Goal: Register for event/course

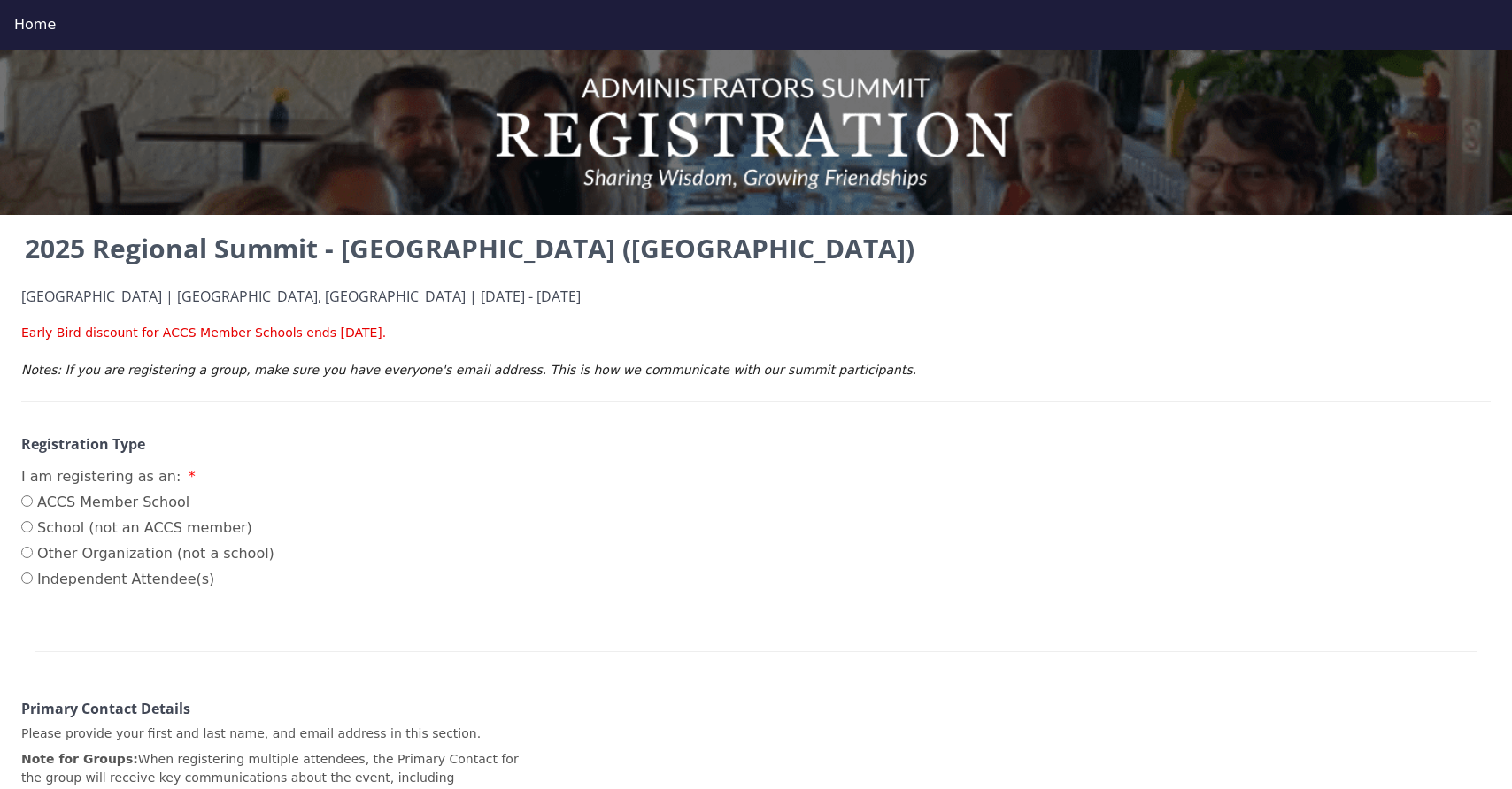
scroll to position [6, 0]
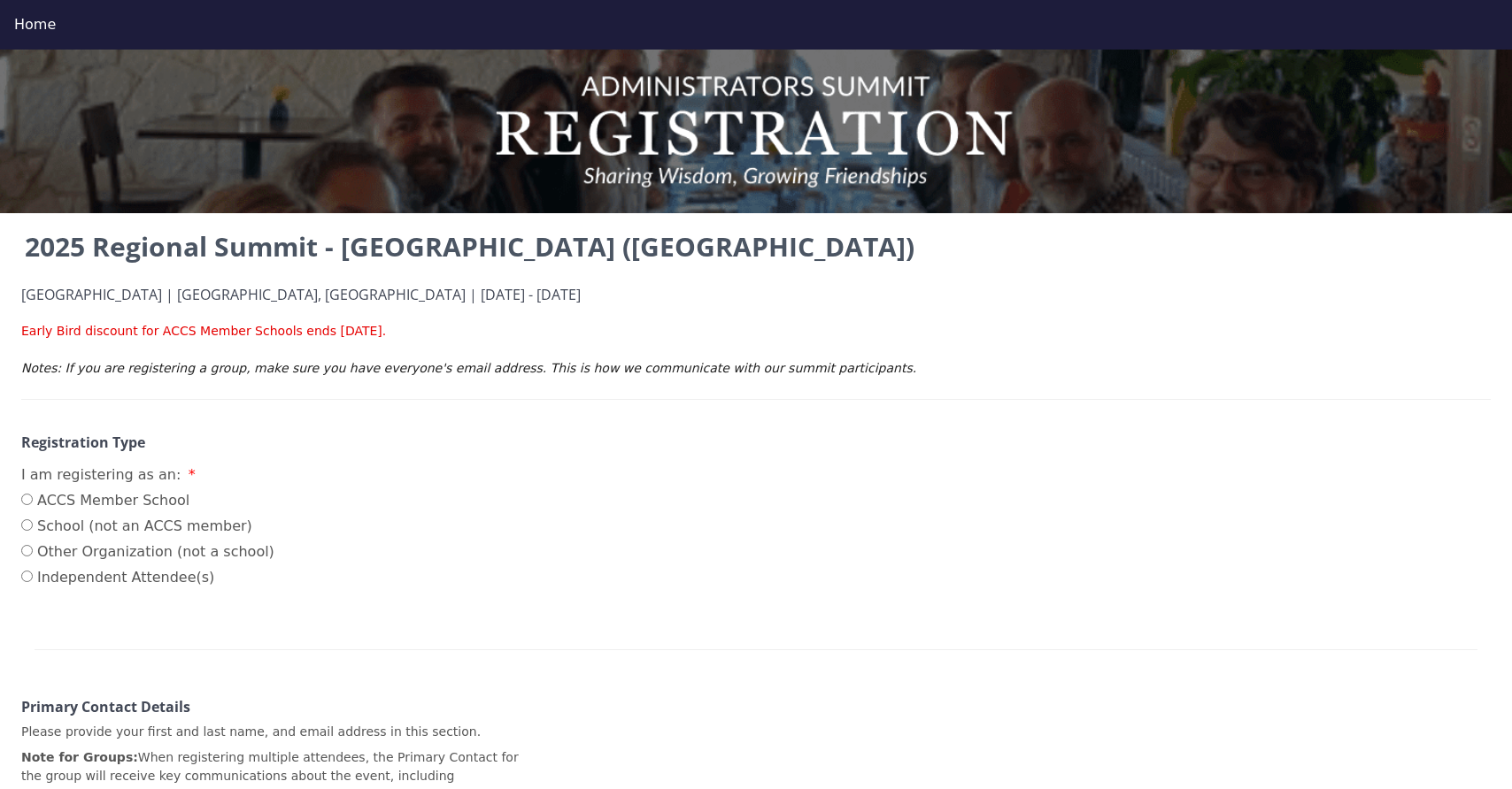
click at [27, 501] on input "ACCS Member School" at bounding box center [27, 499] width 12 height 12
radio input "true"
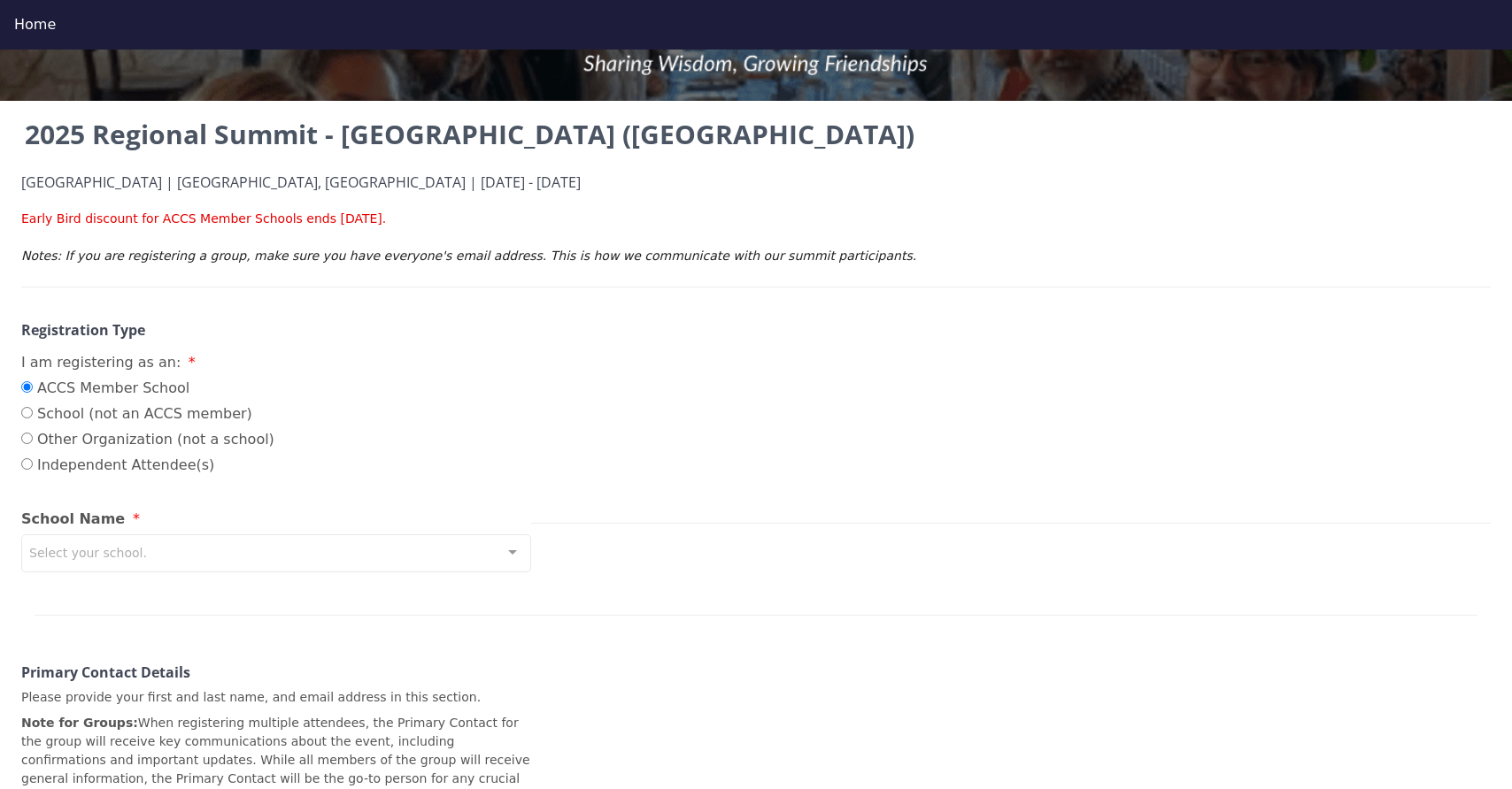
scroll to position [140, 0]
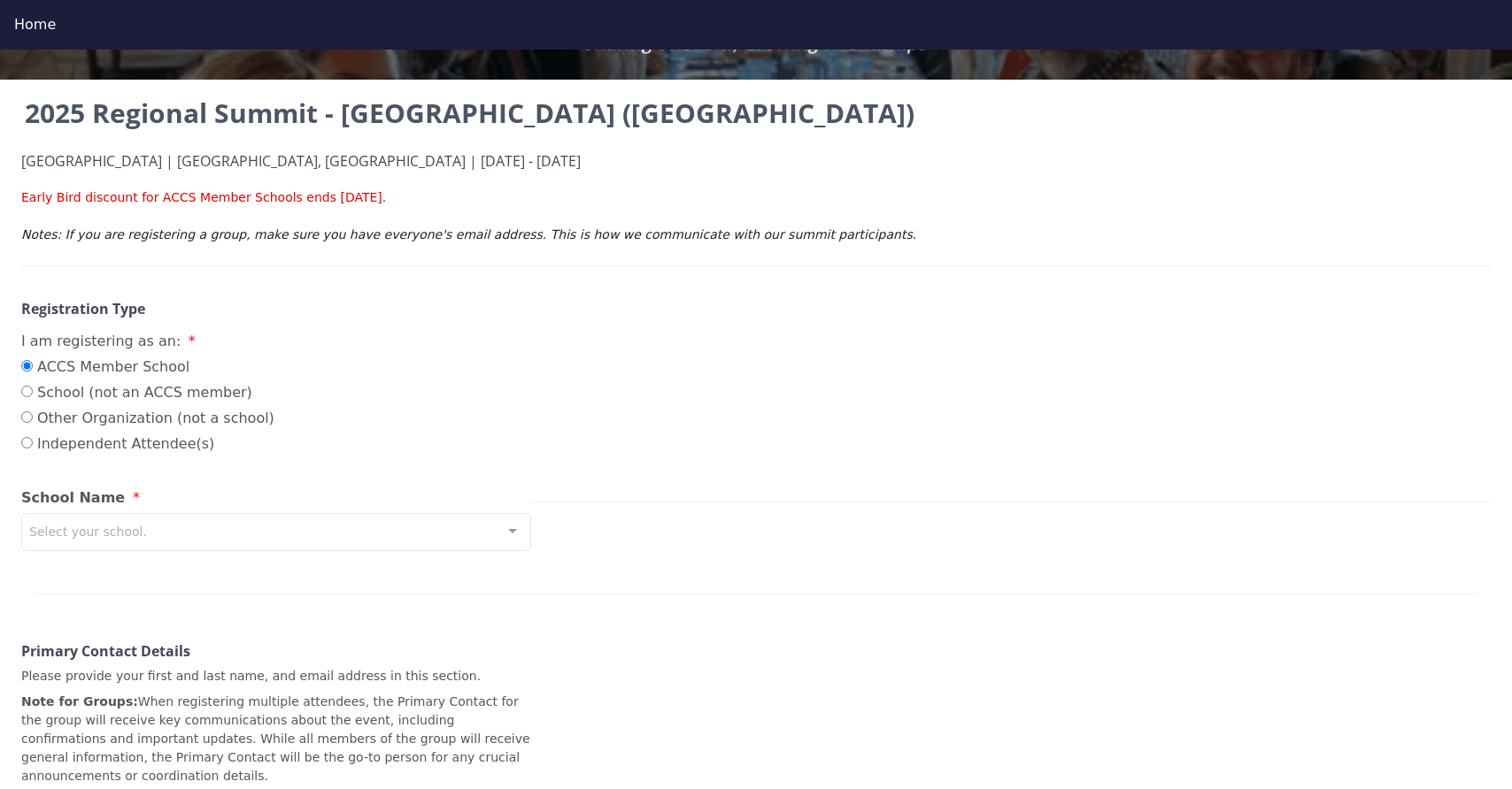
click at [129, 542] on div "Select your school." at bounding box center [276, 532] width 510 height 38
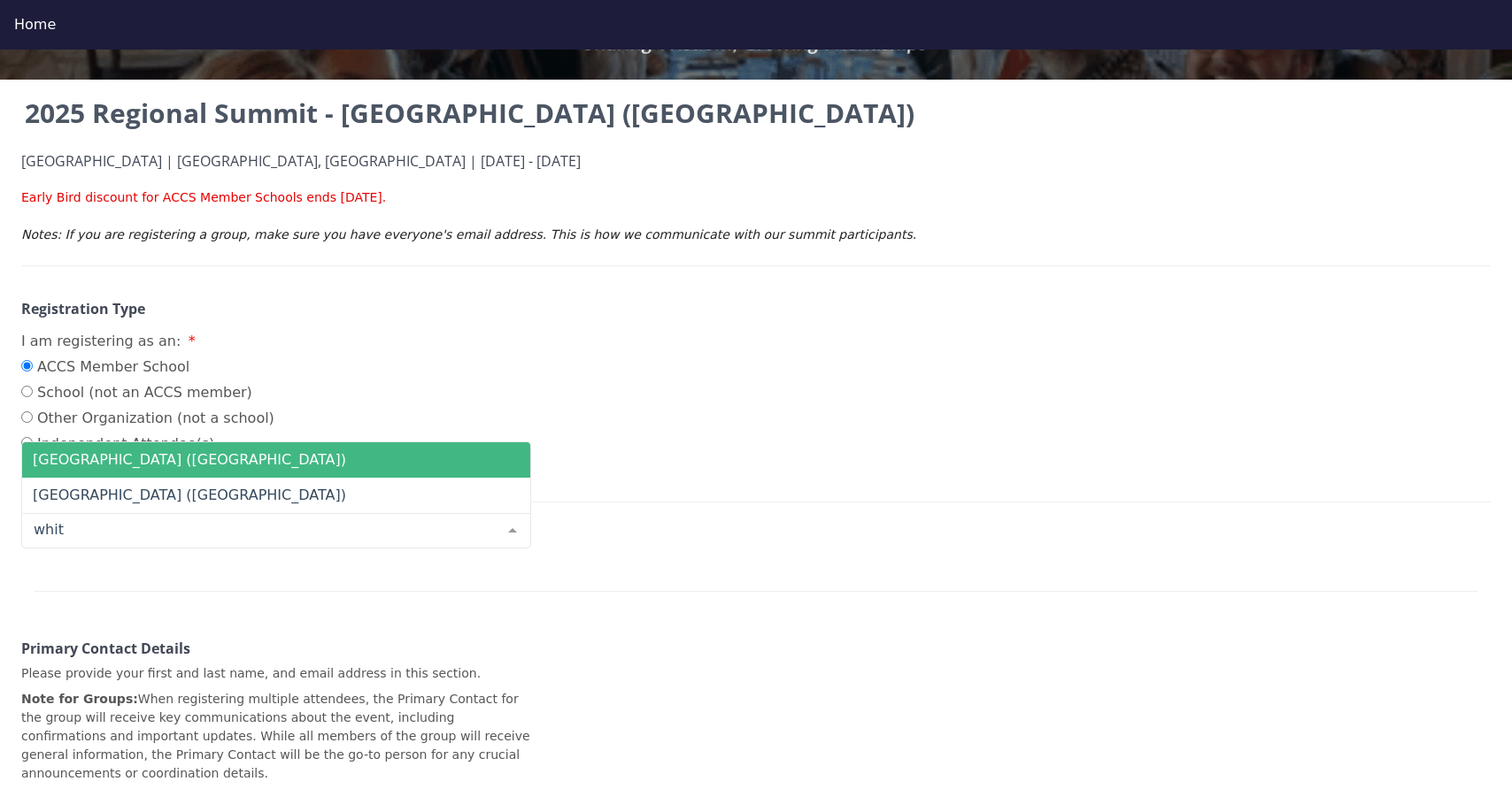
type input "white"
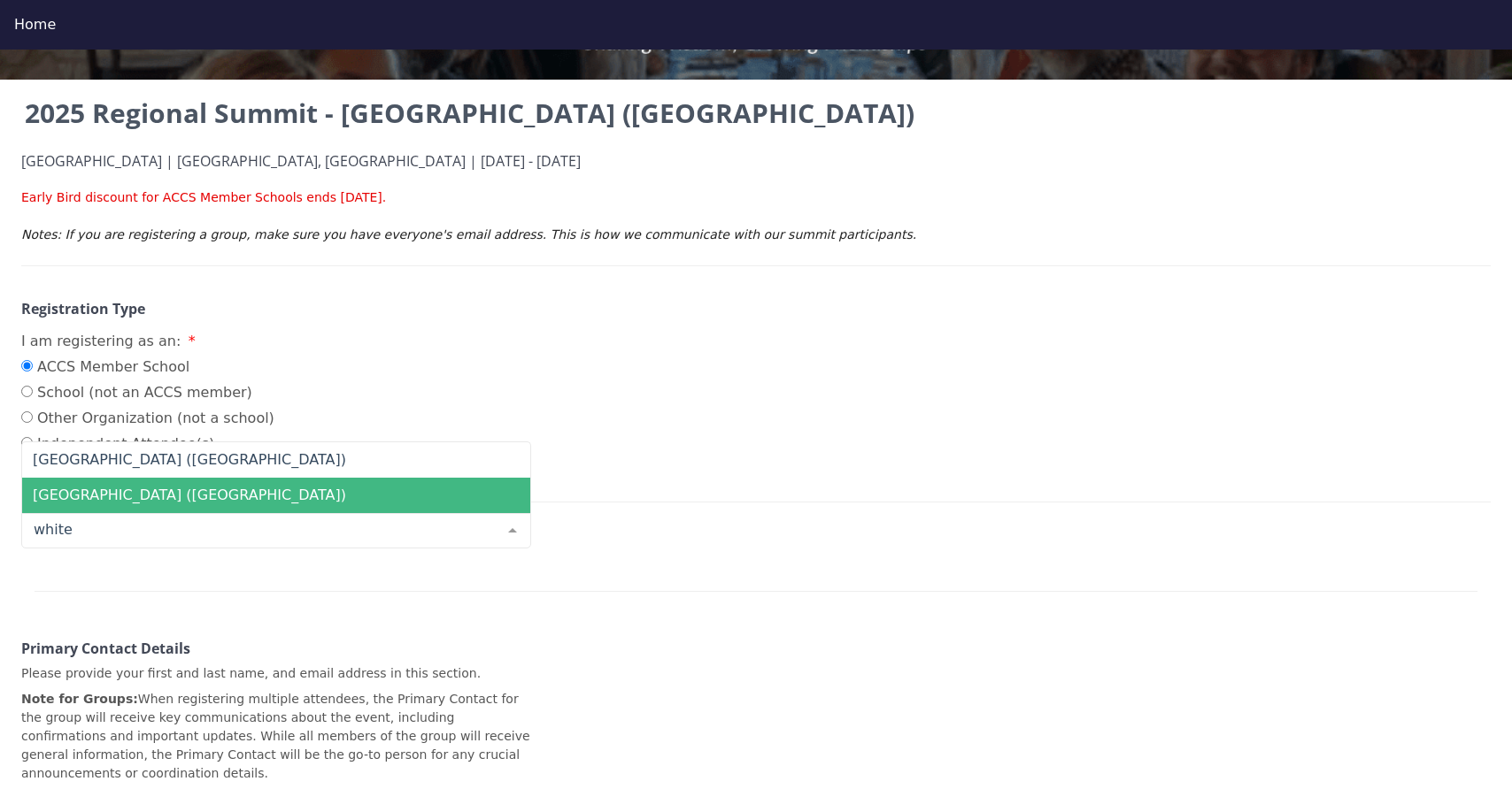
click at [126, 497] on span "[GEOGRAPHIC_DATA] ([GEOGRAPHIC_DATA])" at bounding box center [190, 495] width 314 height 16
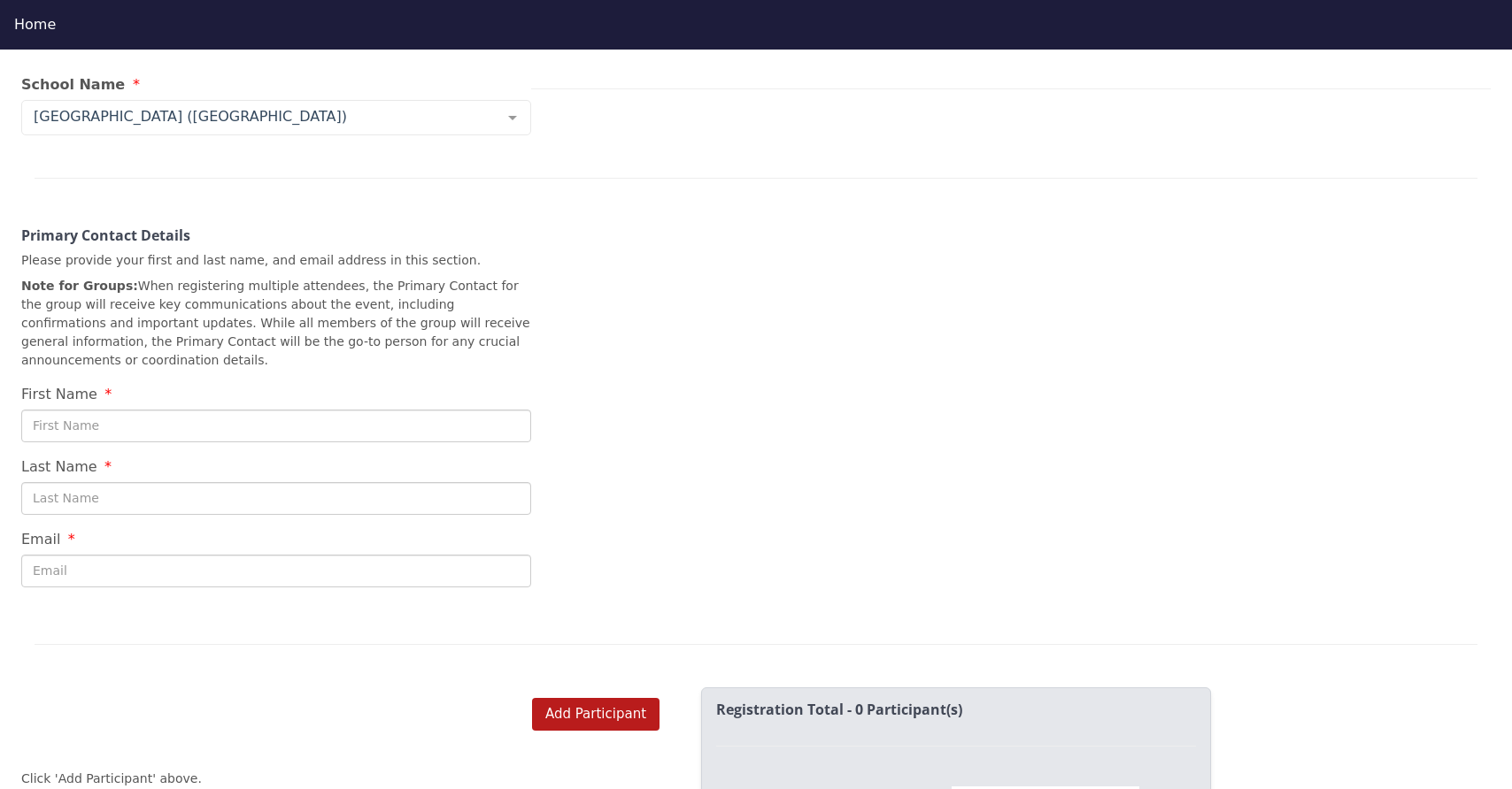
scroll to position [569, 0]
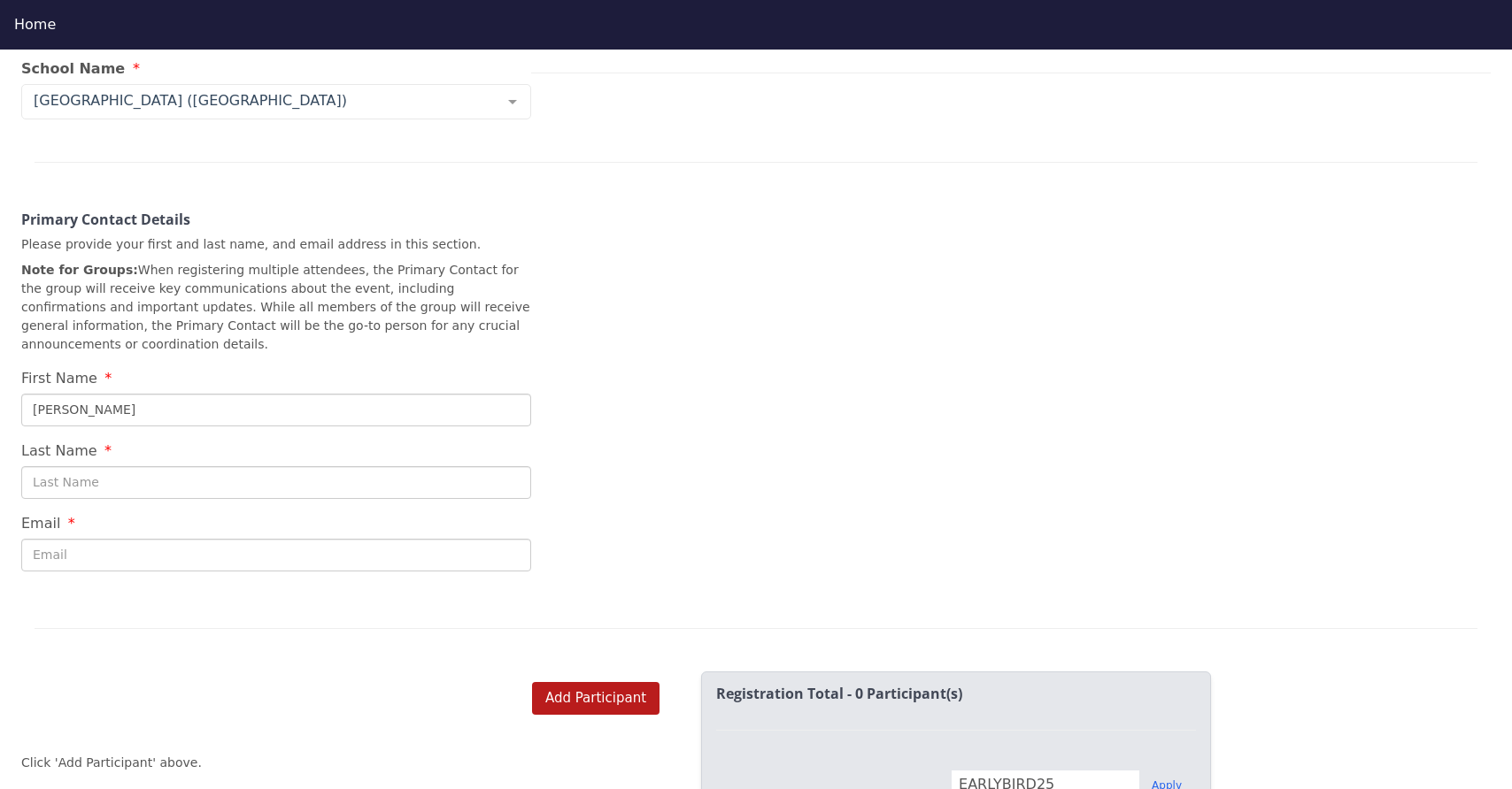
type input "[PERSON_NAME]"
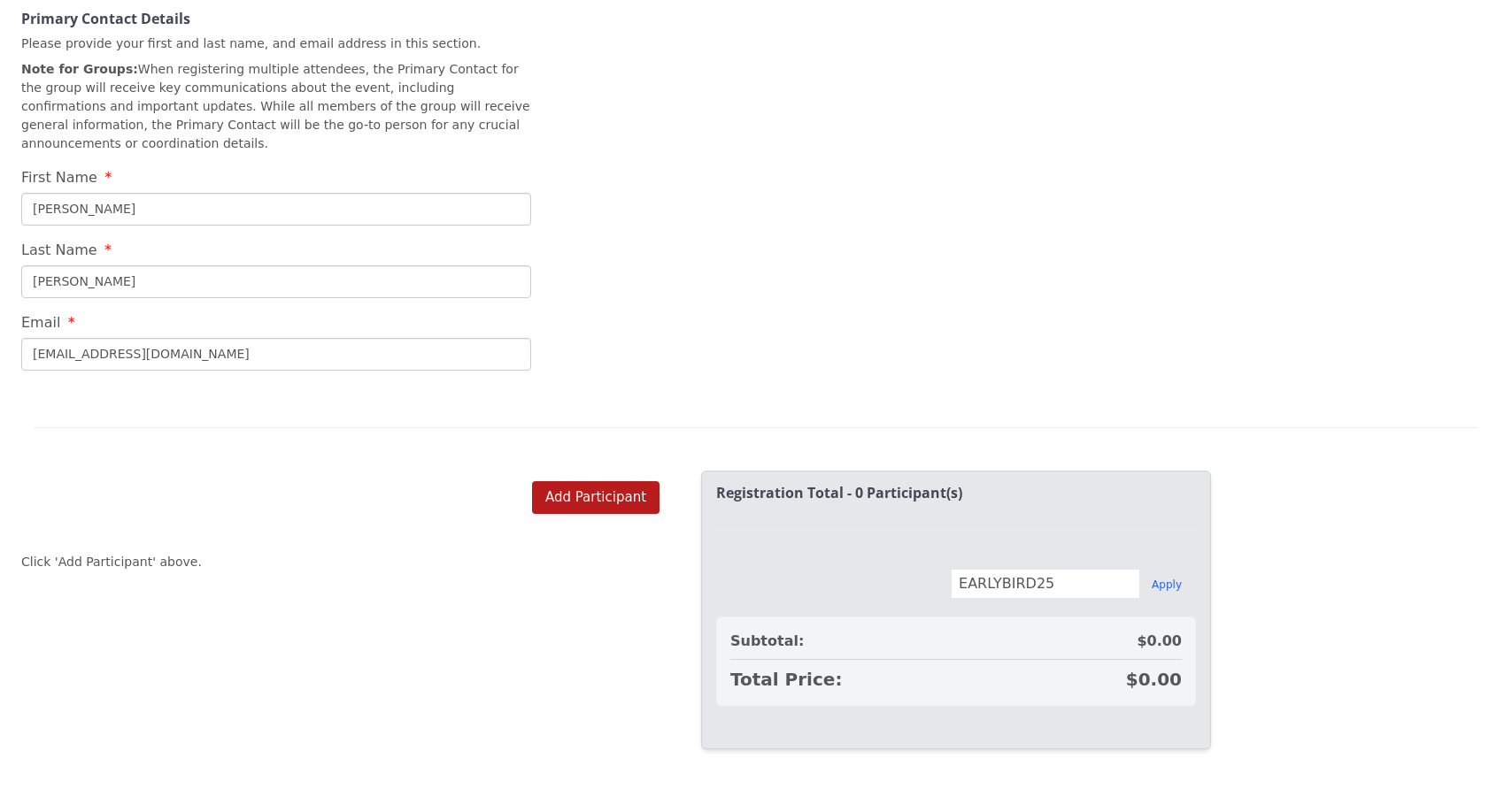
scroll to position [725, 0]
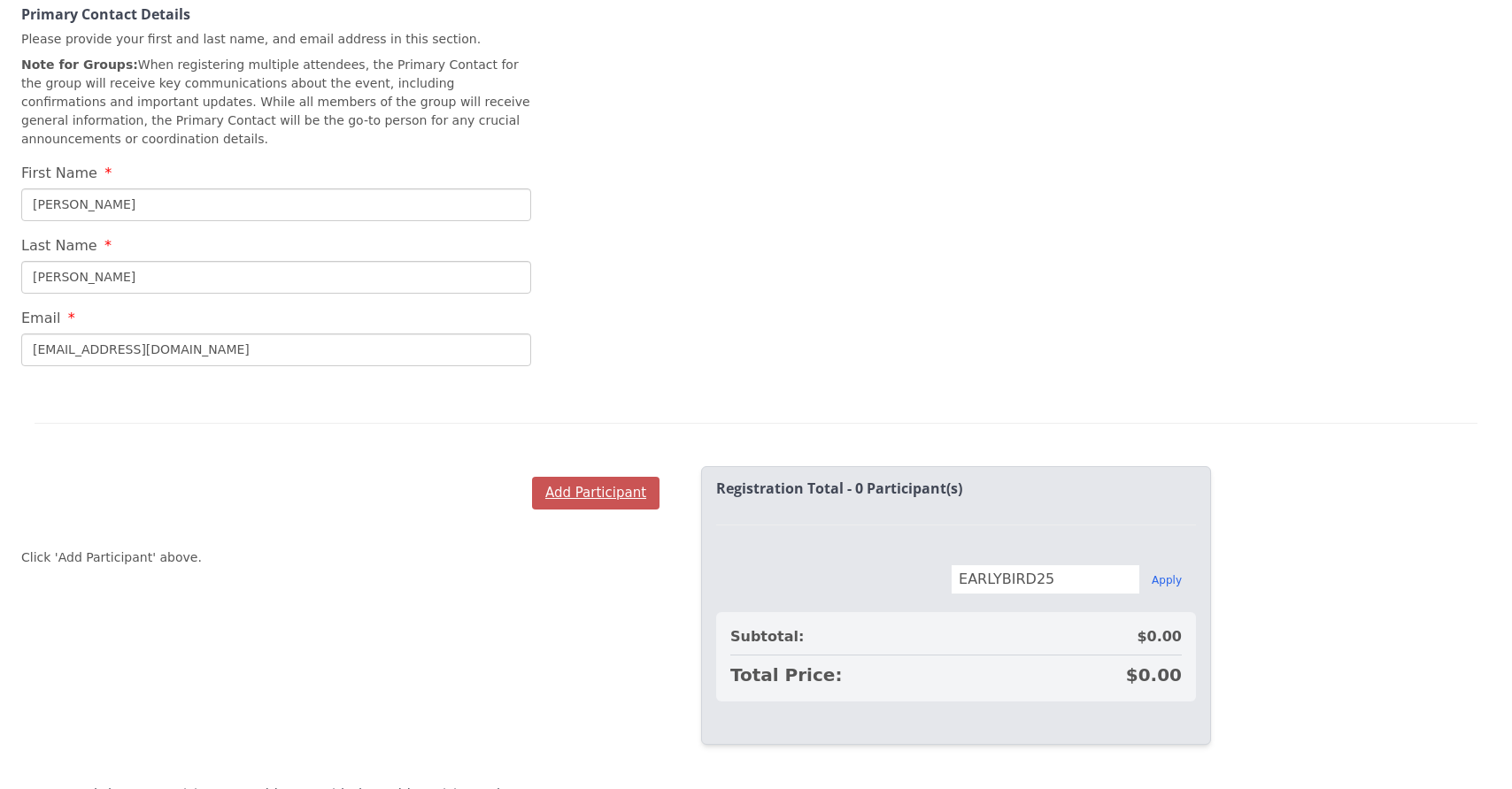
type input "[EMAIL_ADDRESS][DOMAIN_NAME]"
click at [613, 483] on button "Add Participant" at bounding box center [595, 493] width 127 height 33
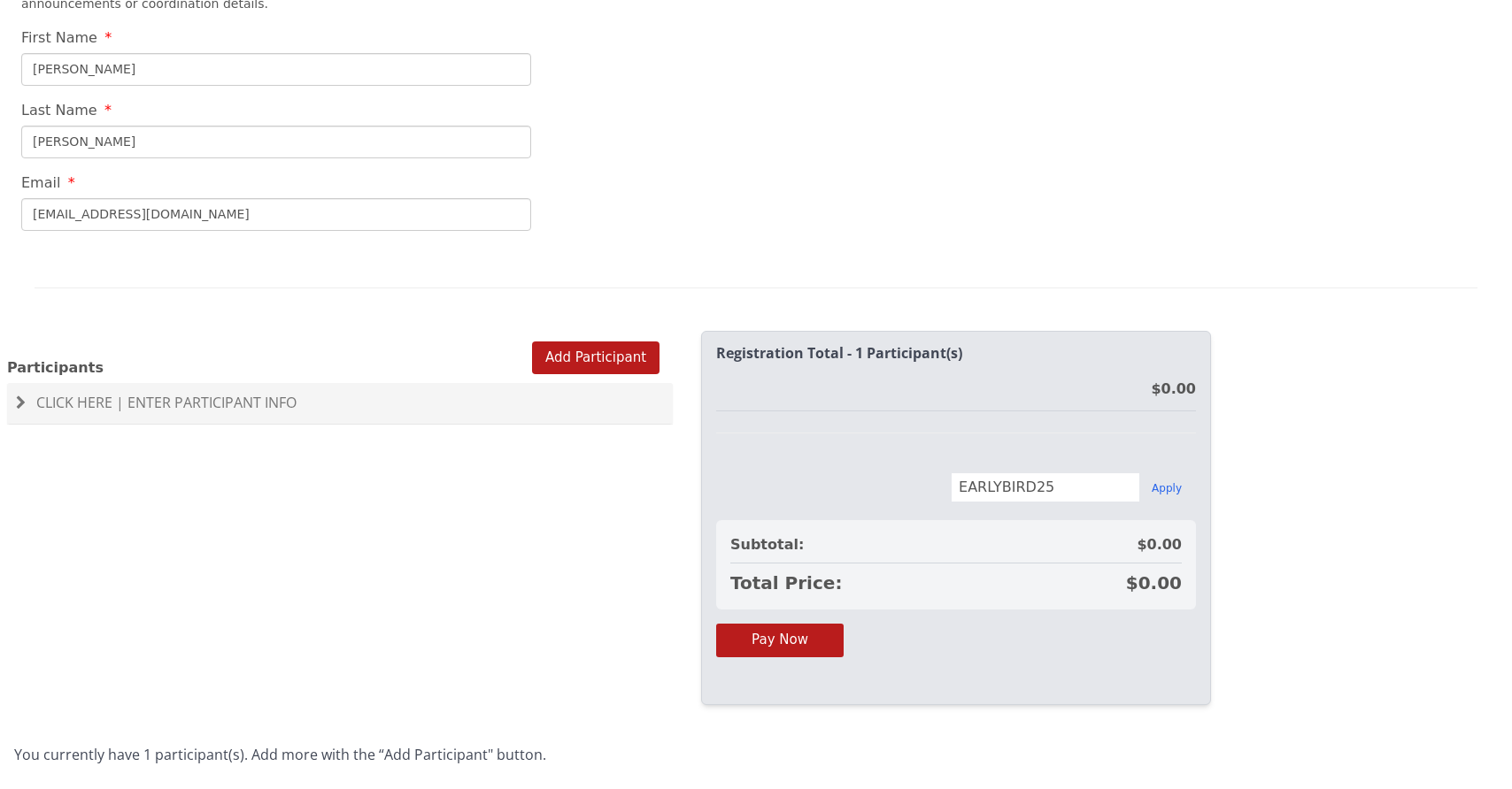
scroll to position [859, 0]
click at [800, 642] on button "Pay Now" at bounding box center [779, 641] width 127 height 33
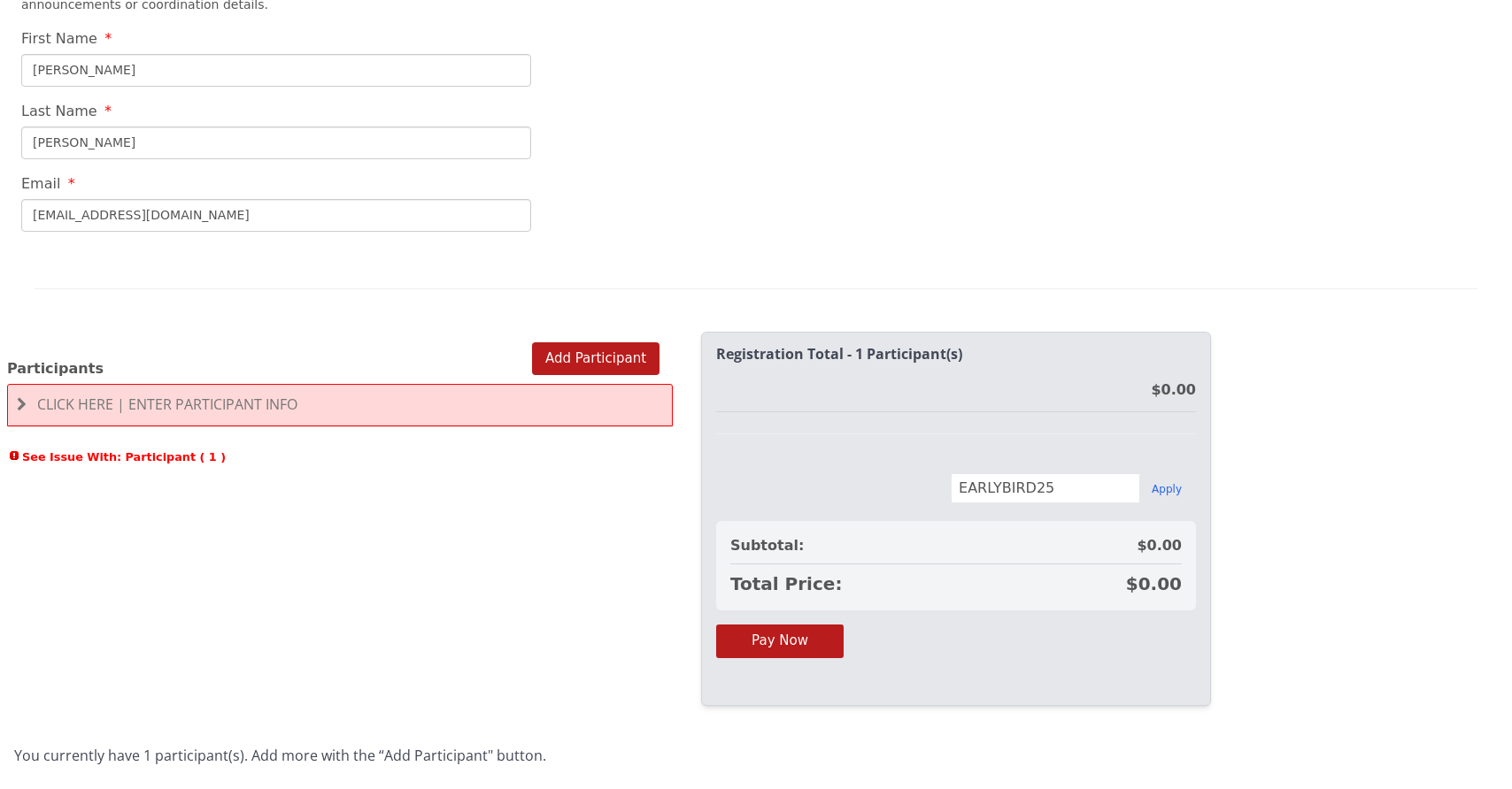
click at [57, 405] on span "Click Here | Enter Participant Info" at bounding box center [168, 404] width 260 height 19
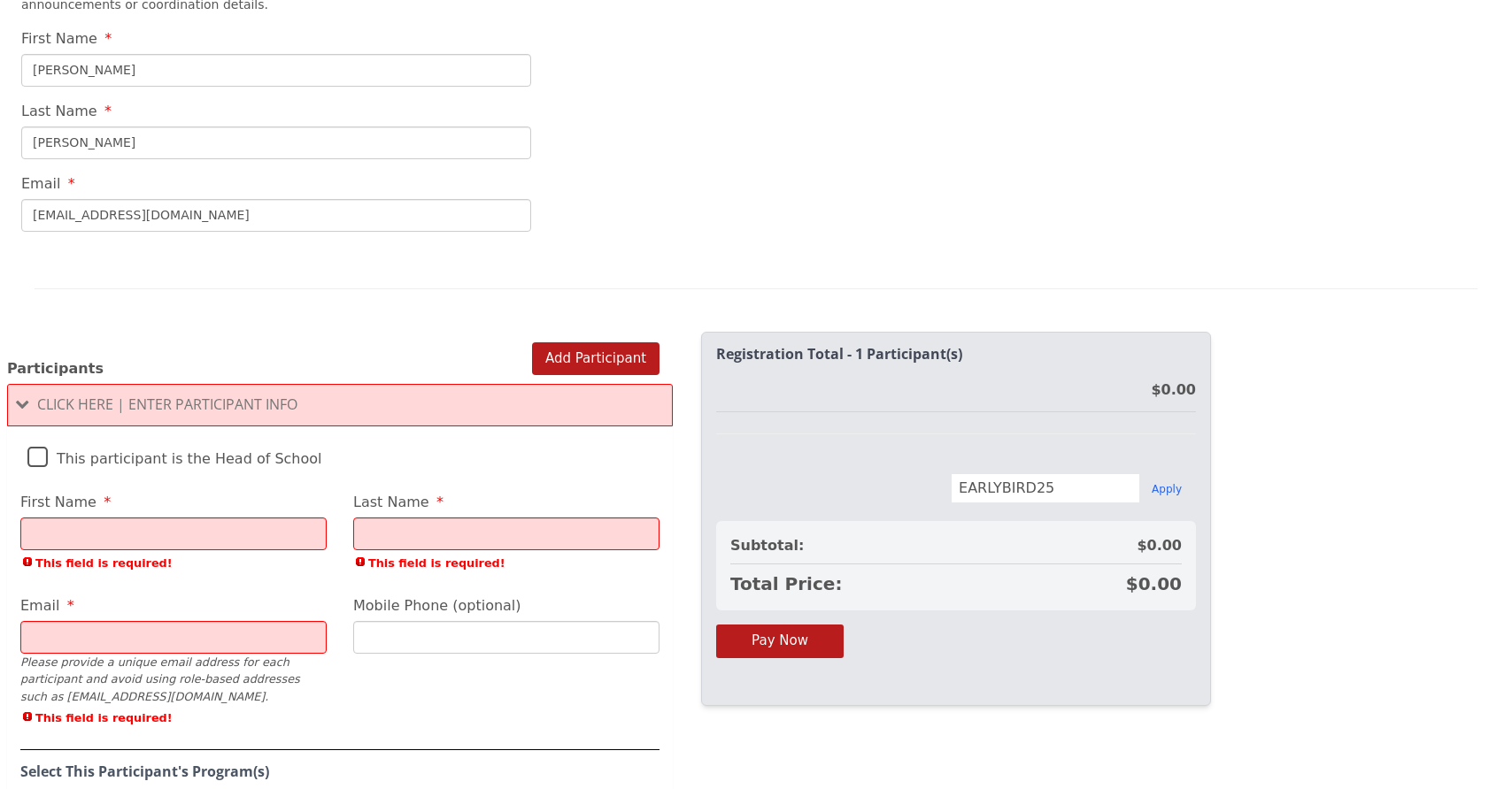
click at [39, 457] on label "This participant is the Head of School" at bounding box center [174, 455] width 294 height 38
click at [0, 0] on input "This participant is the Head of School" at bounding box center [0, 0] width 0 height 0
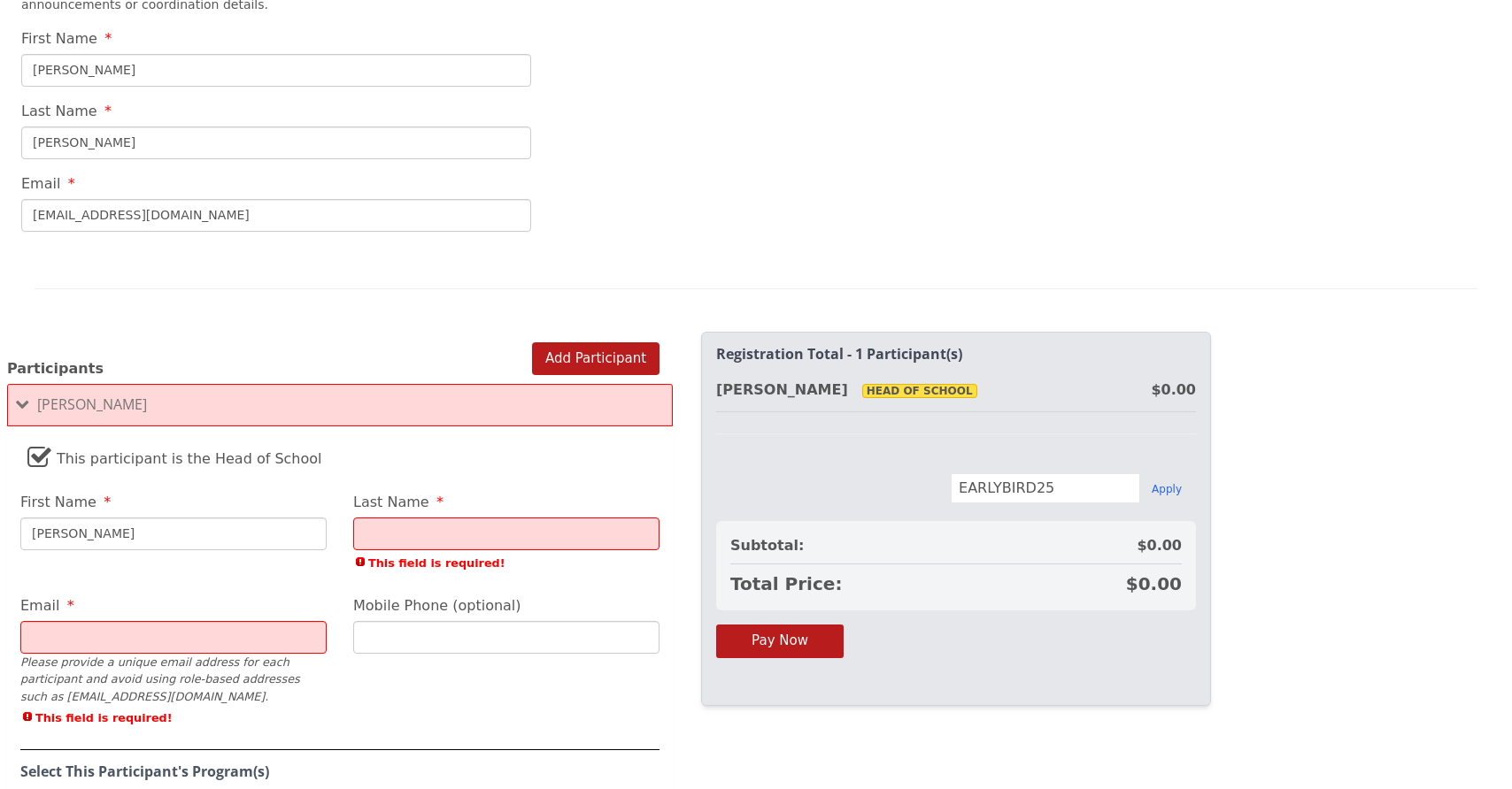
type input "[PERSON_NAME]"
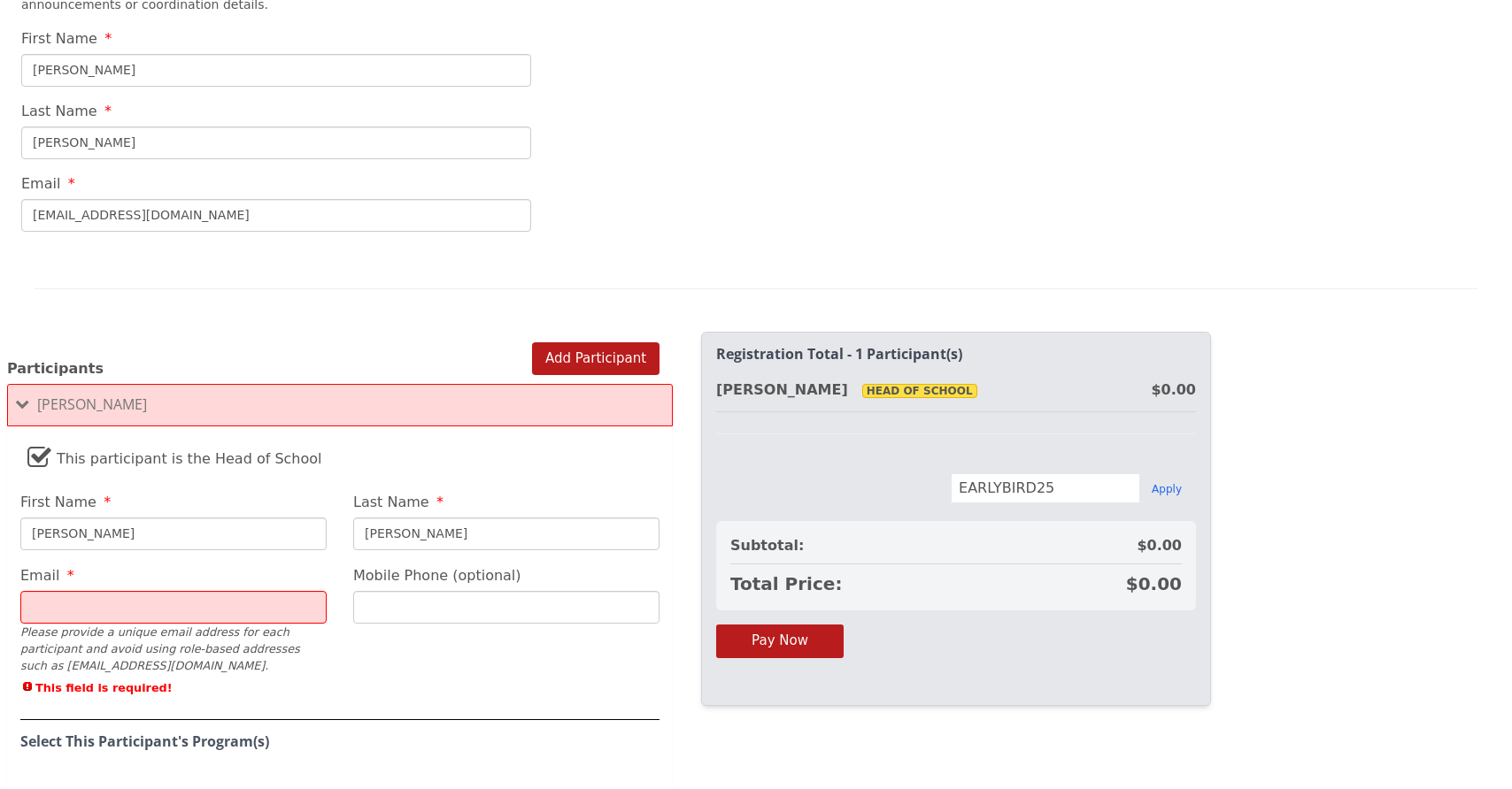
type input "[PERSON_NAME]"
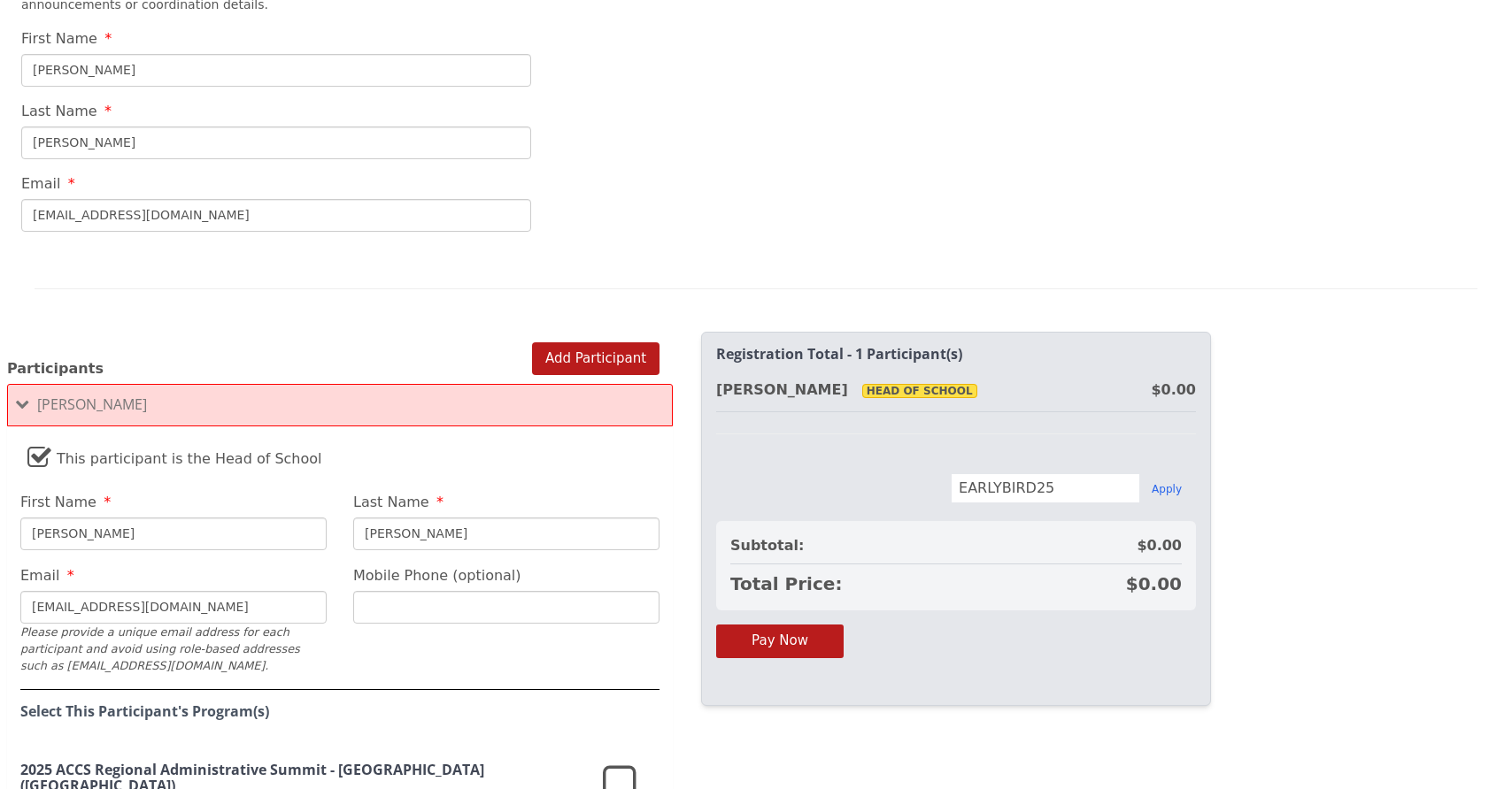
type input "[EMAIL_ADDRESS][DOMAIN_NAME]"
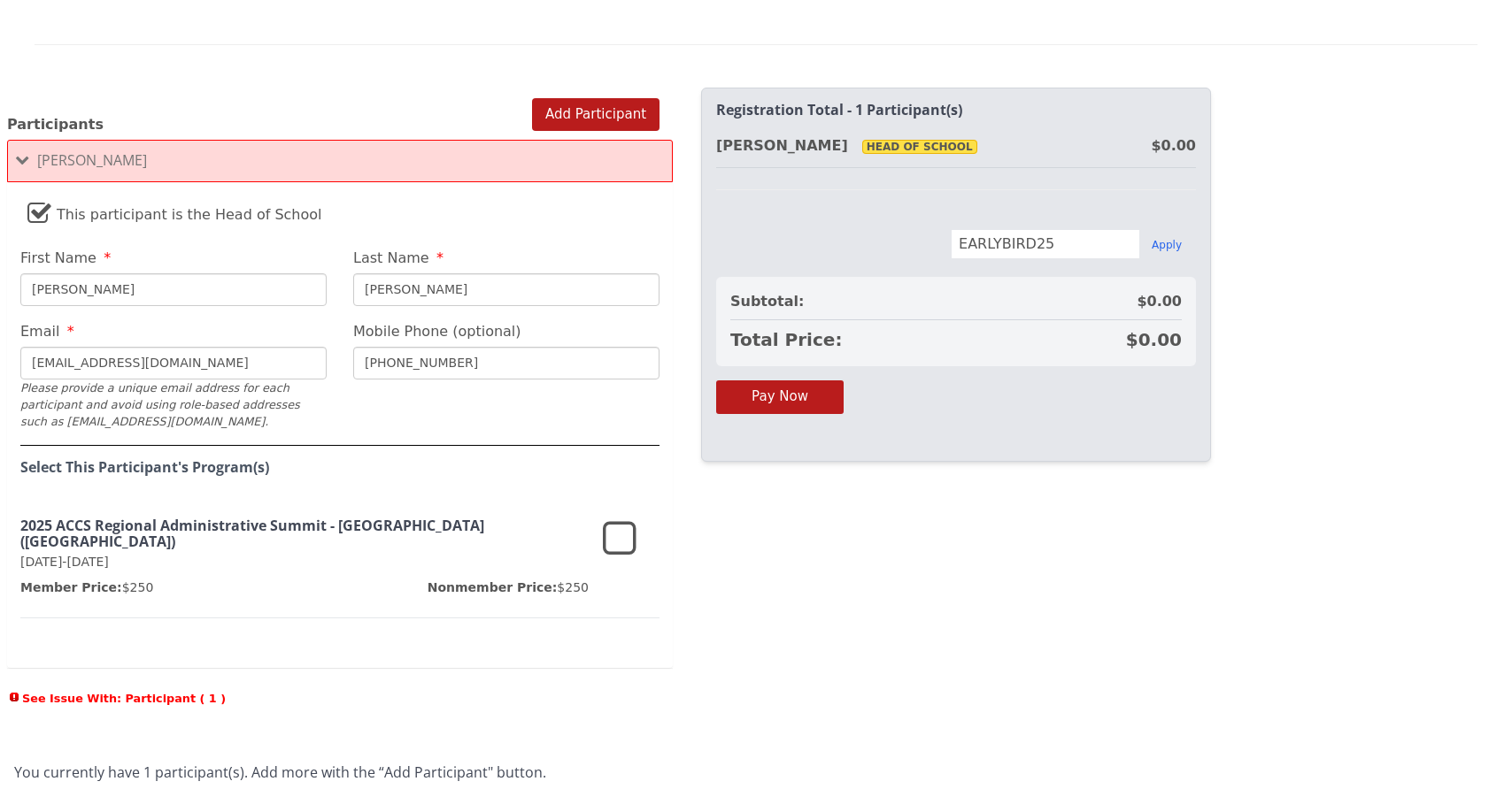
scroll to position [1102, 0]
type input "[PHONE_NUMBER]"
click at [620, 542] on icon at bounding box center [619, 541] width 34 height 42
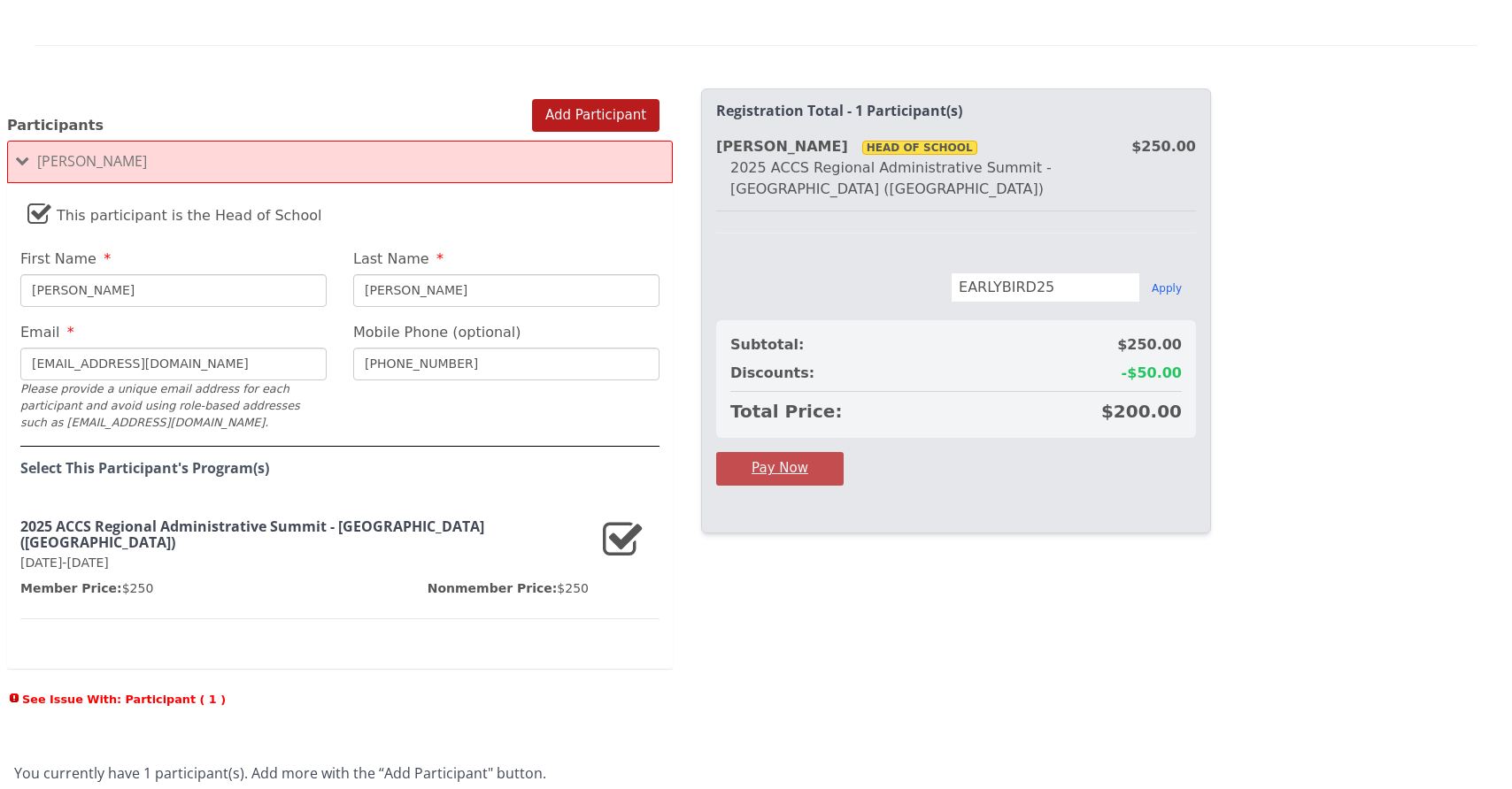
click at [784, 452] on button "Pay Now" at bounding box center [779, 468] width 127 height 33
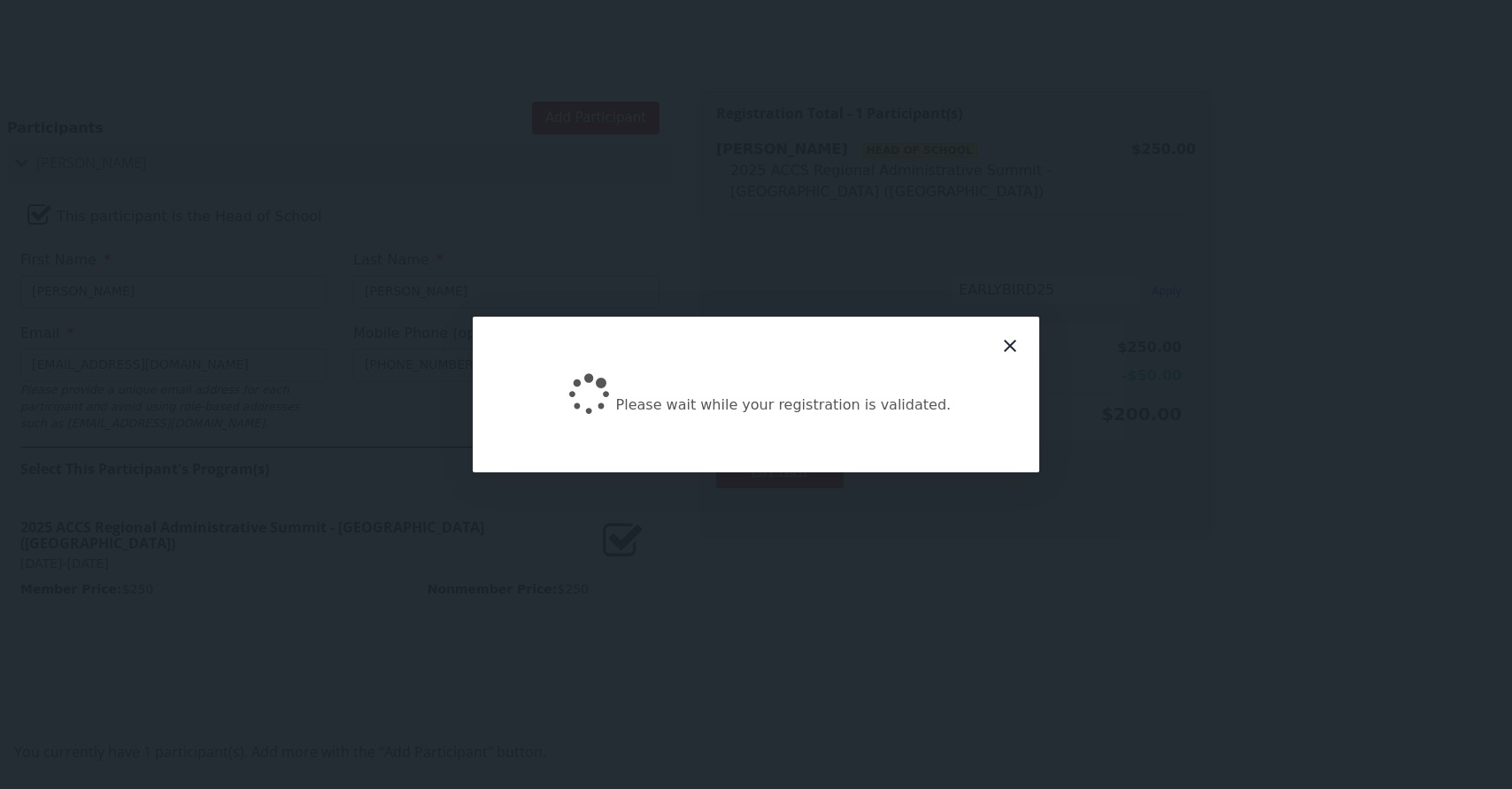
scroll to position [1079, 0]
